Goal: Information Seeking & Learning: Find specific fact

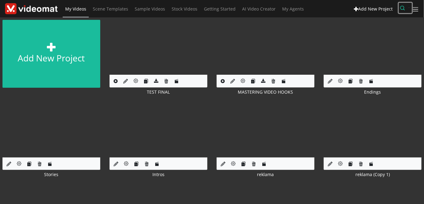
click at [402, 10] on icon "button" at bounding box center [402, 8] width 5 height 5
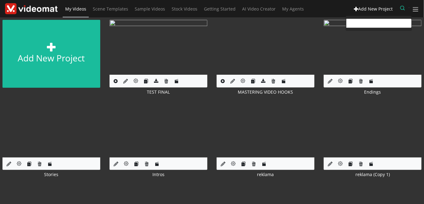
click at [370, 26] on input "text" at bounding box center [378, 23] width 65 height 9
paste input "[EMAIL_ADDRESS][DOMAIN_NAME]"
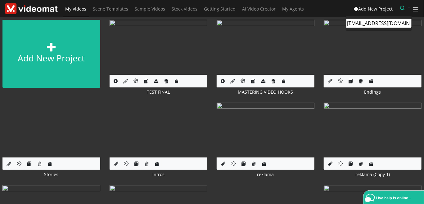
type input "[EMAIL_ADDRESS][DOMAIN_NAME]"
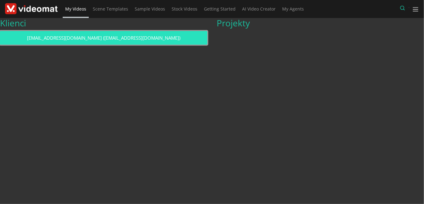
click at [148, 42] on link "ecoosa@telkomsa.net (ecoosa@telkomsa.net)" at bounding box center [103, 38] width 207 height 14
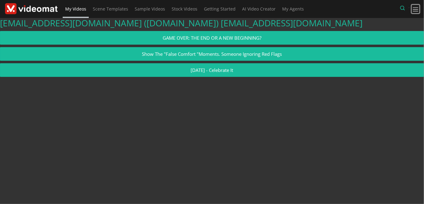
click at [417, 10] on span at bounding box center [415, 9] width 7 height 7
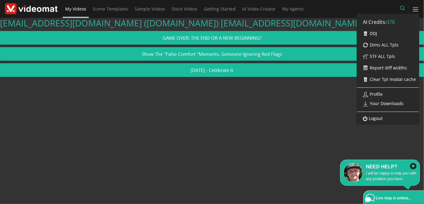
click at [236, 115] on div "ecoosa@telkomsa.net (customer.uid) ecoosa@telkomsa.net GAME OVER: THE END OR A …" at bounding box center [212, 111] width 424 height 186
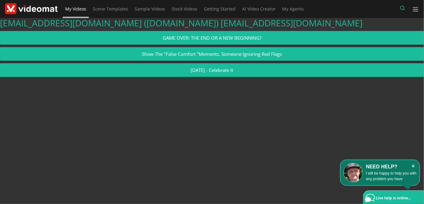
click at [412, 167] on icon "×" at bounding box center [413, 166] width 7 height 6
